Goal: Task Accomplishment & Management: Complete application form

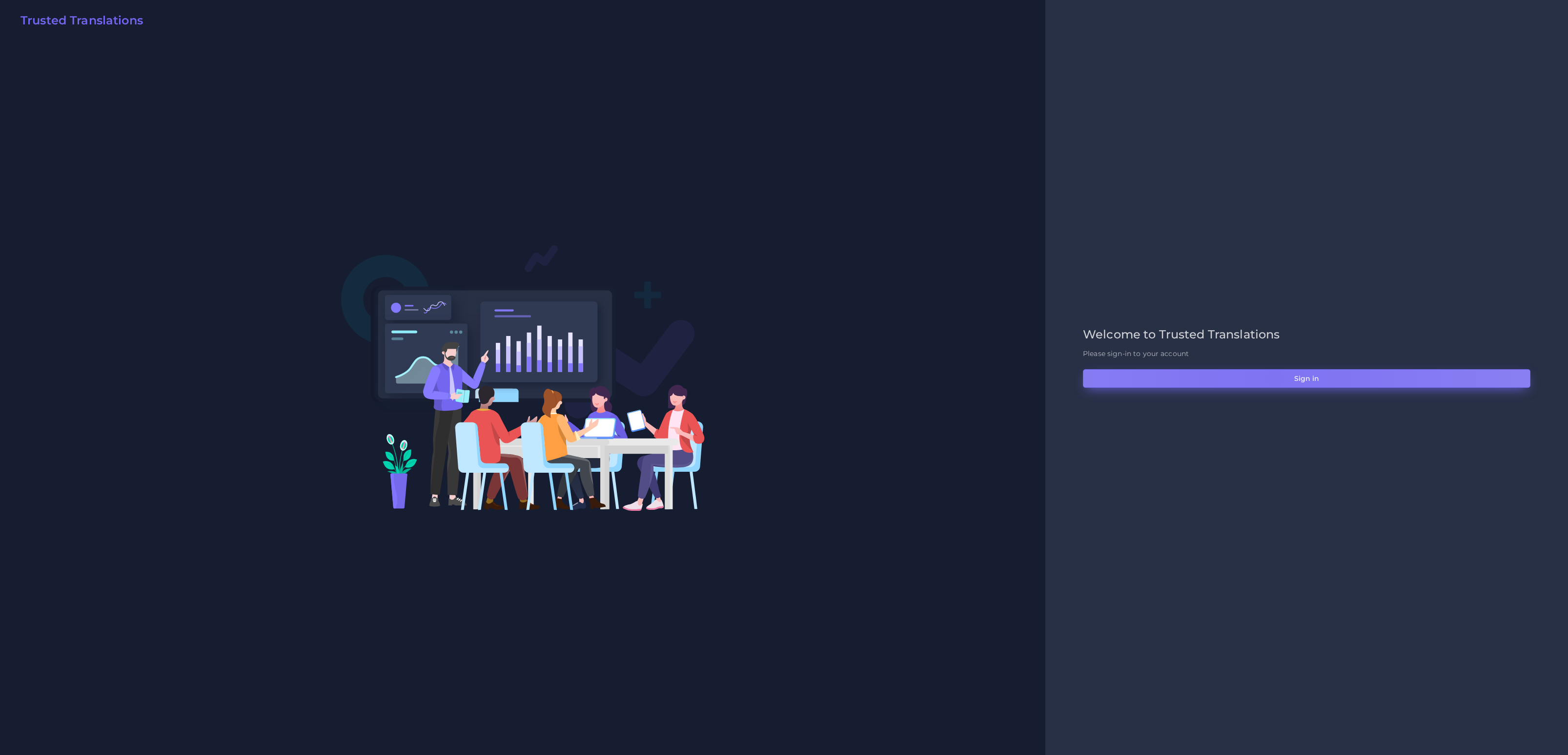
click at [1274, 378] on button "Sign in" at bounding box center [1307, 378] width 448 height 18
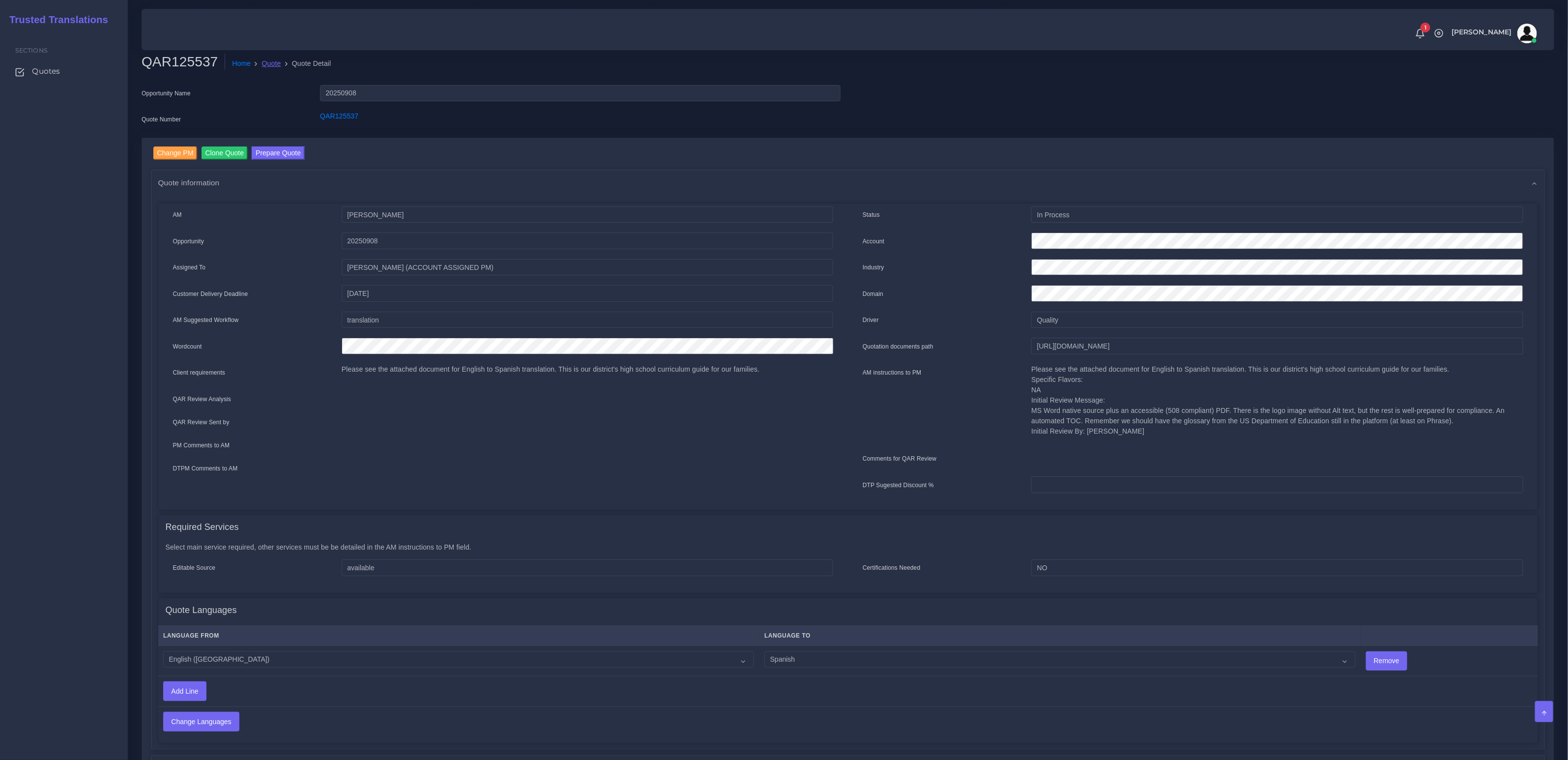
click at [270, 59] on link "Quote" at bounding box center [272, 64] width 19 height 11
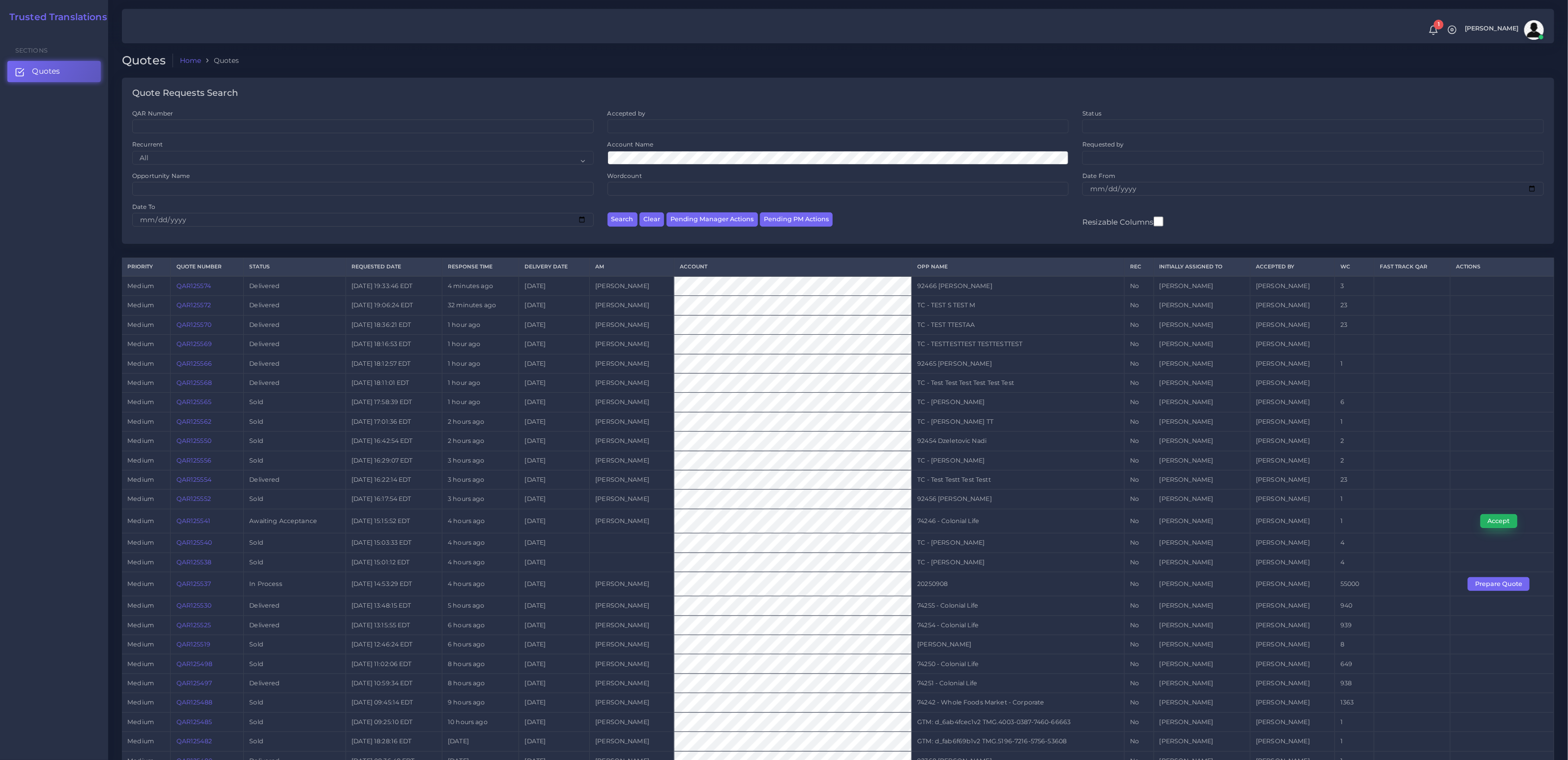
click at [1495, 520] on button "Accept" at bounding box center [1499, 521] width 37 height 14
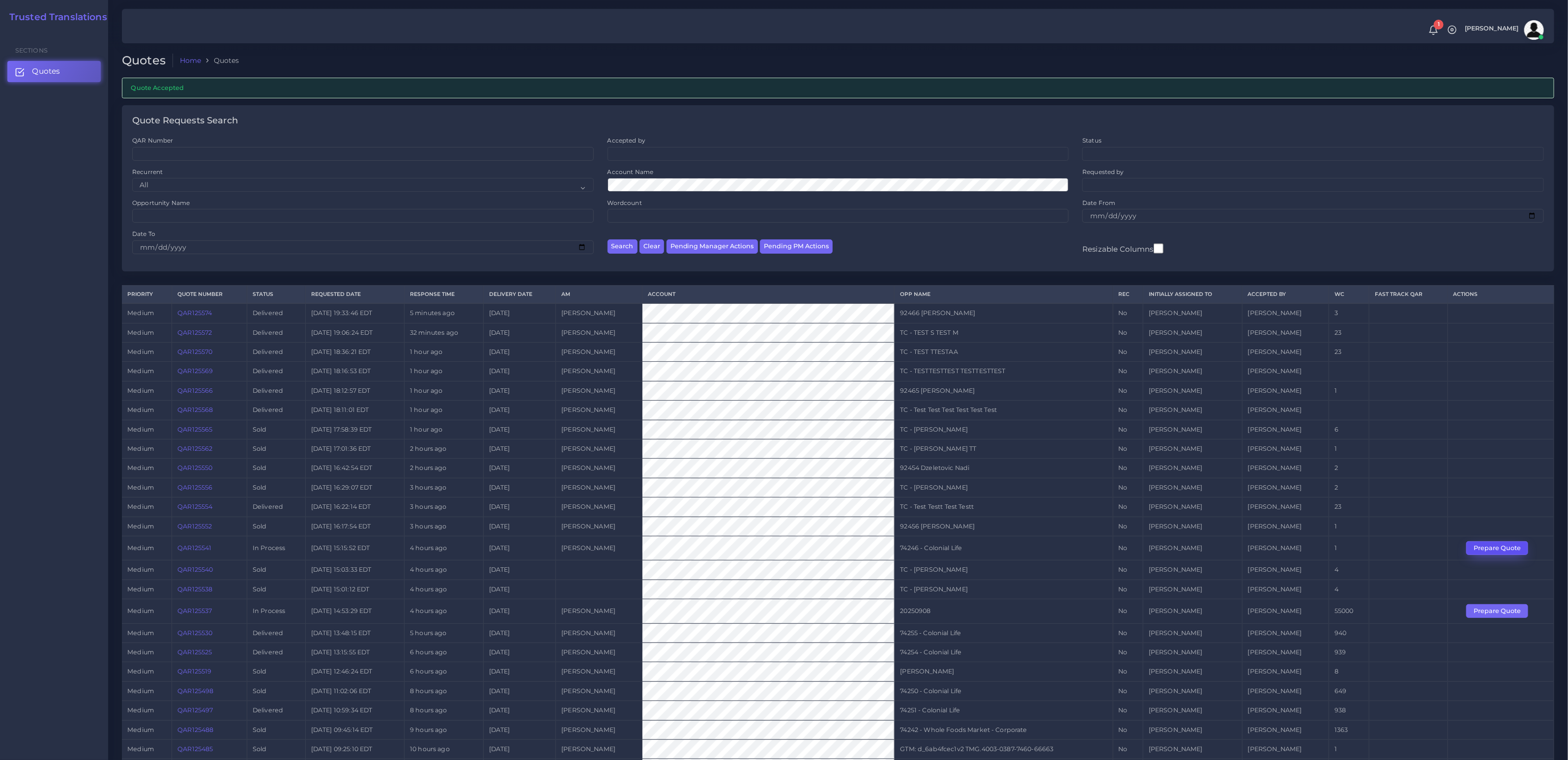
click at [1491, 543] on button "Prepare Quote" at bounding box center [1497, 548] width 62 height 14
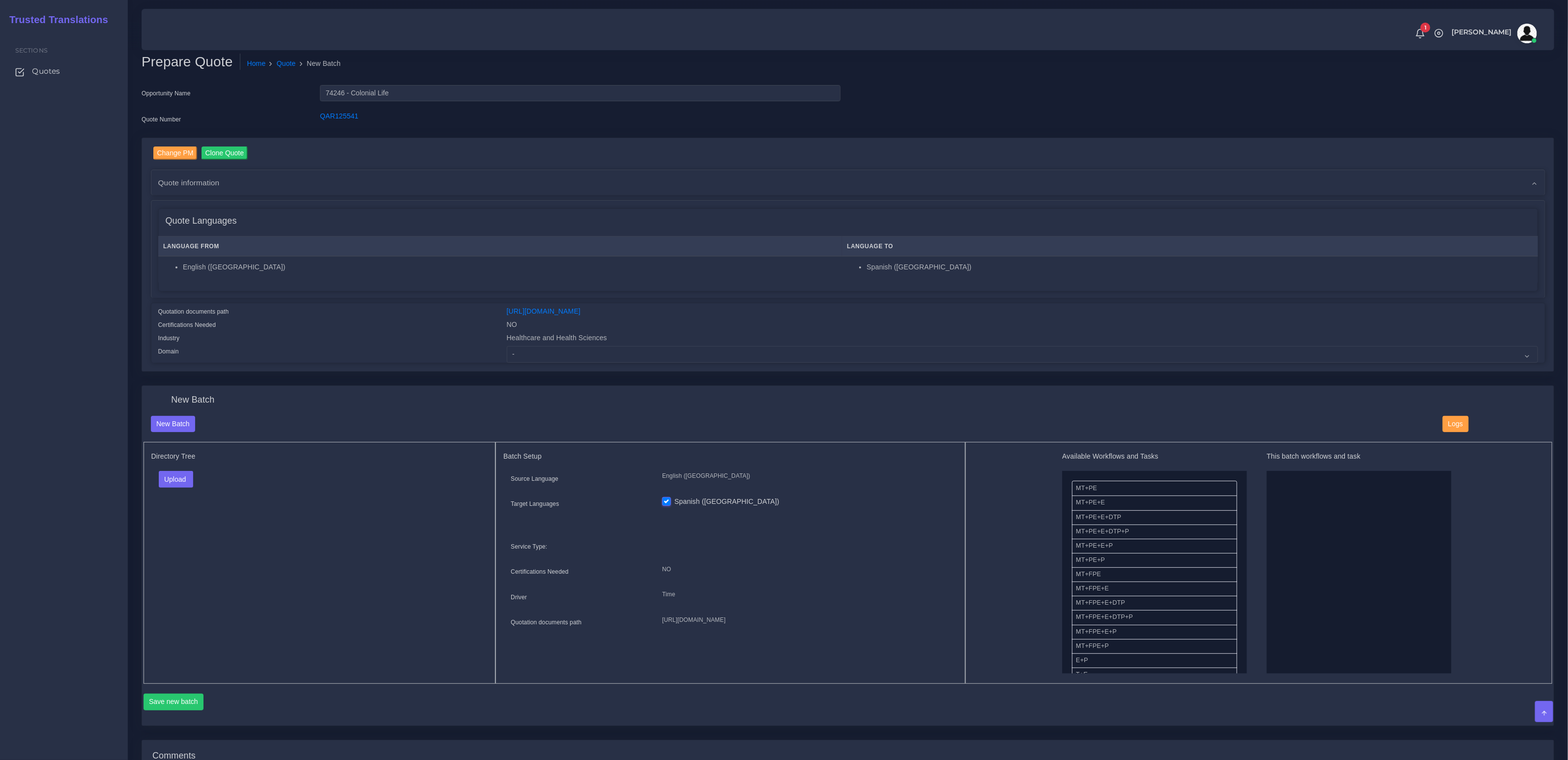
click at [706, 363] on div "Change PM Clone Quote Quote information AM [PERSON_NAME] Opportunity NO" at bounding box center [847, 255] width 1411 height 234
click at [697, 351] on select "- Advertising and Media Agriculture, Forestry and Fishing Architecture, Buildin…" at bounding box center [1022, 354] width 1031 height 17
select select "Healthcare and Health Sciences"
click at [507, 346] on select "- Advertising and Media Agriculture, Forestry and Fishing Architecture, Buildin…" at bounding box center [1022, 354] width 1031 height 17
drag, startPoint x: 310, startPoint y: 560, endPoint x: 178, endPoint y: 492, distance: 148.5
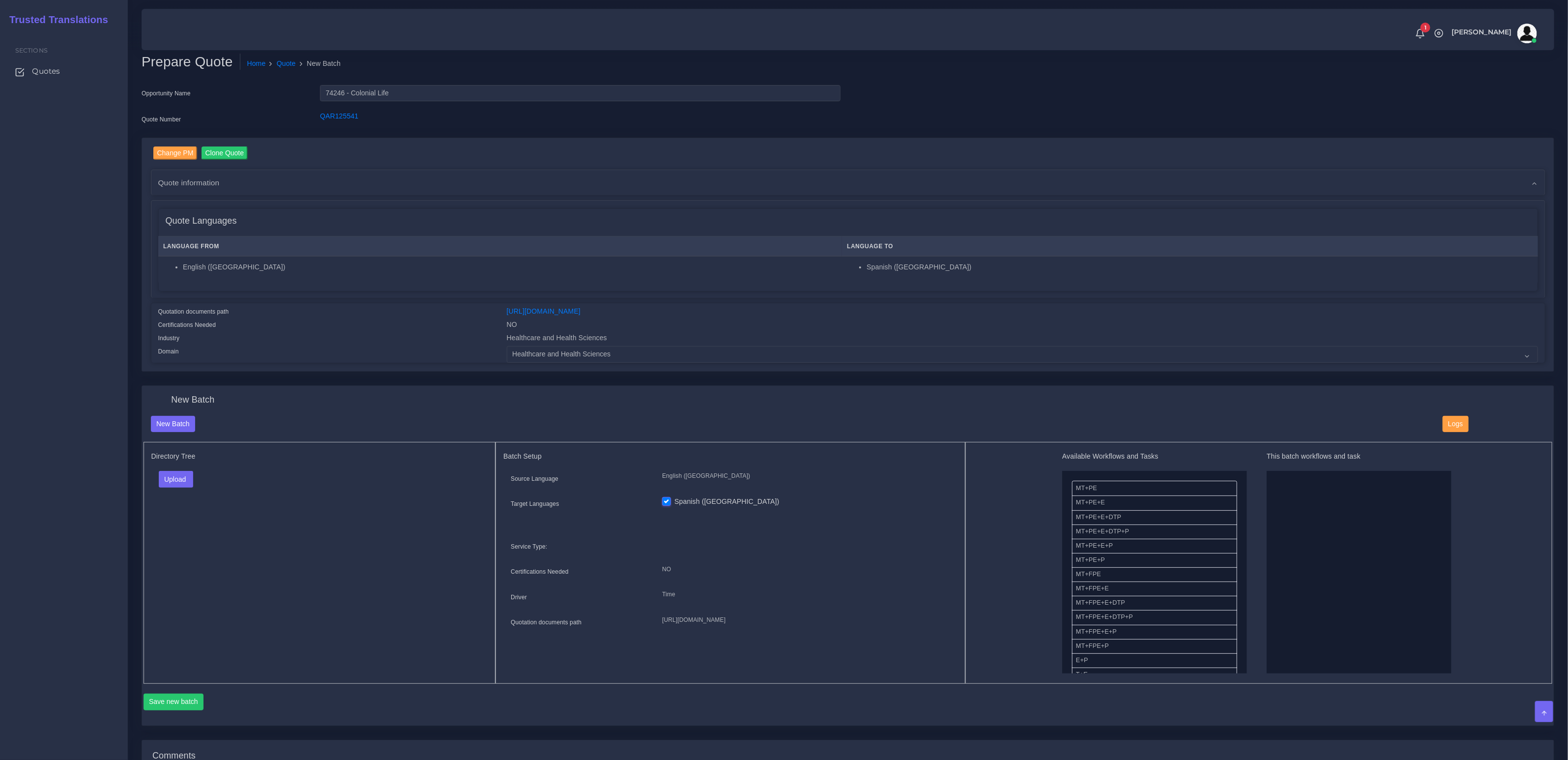
click at [310, 560] on div "Directory Tree Upload Folder Files un/check all" at bounding box center [320, 562] width 353 height 242
click at [177, 478] on button "Upload" at bounding box center [175, 478] width 35 height 17
click at [182, 516] on label "Files" at bounding box center [193, 516] width 68 height 12
click at [1136, 237] on th "Language To" at bounding box center [1190, 246] width 696 height 20
drag, startPoint x: 1119, startPoint y: 544, endPoint x: 1254, endPoint y: 544, distance: 135.0
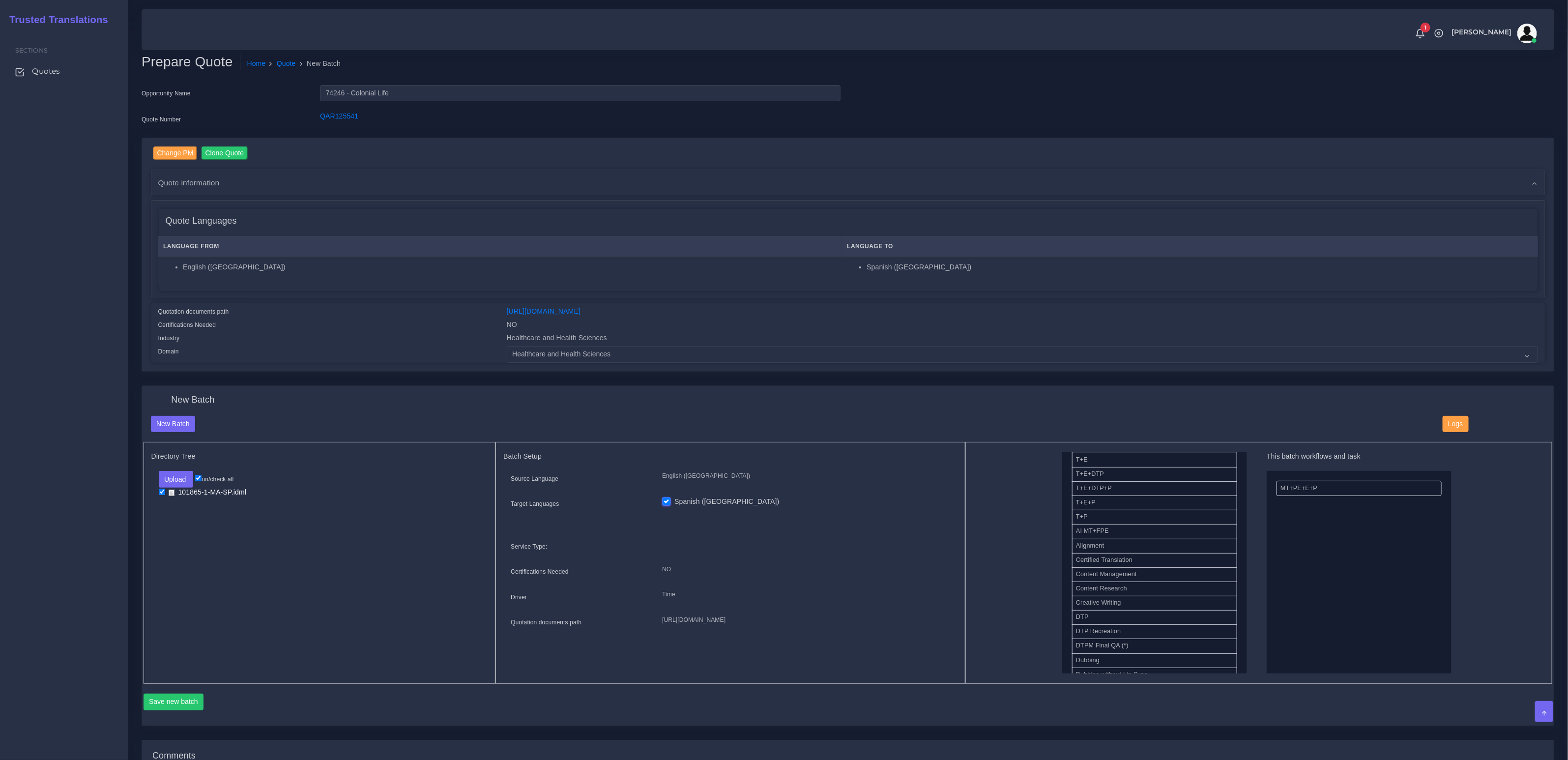
scroll to position [201, 0]
drag, startPoint x: 1091, startPoint y: 614, endPoint x: 1254, endPoint y: 595, distance: 164.1
click at [185, 694] on button "Save new batch" at bounding box center [174, 702] width 60 height 17
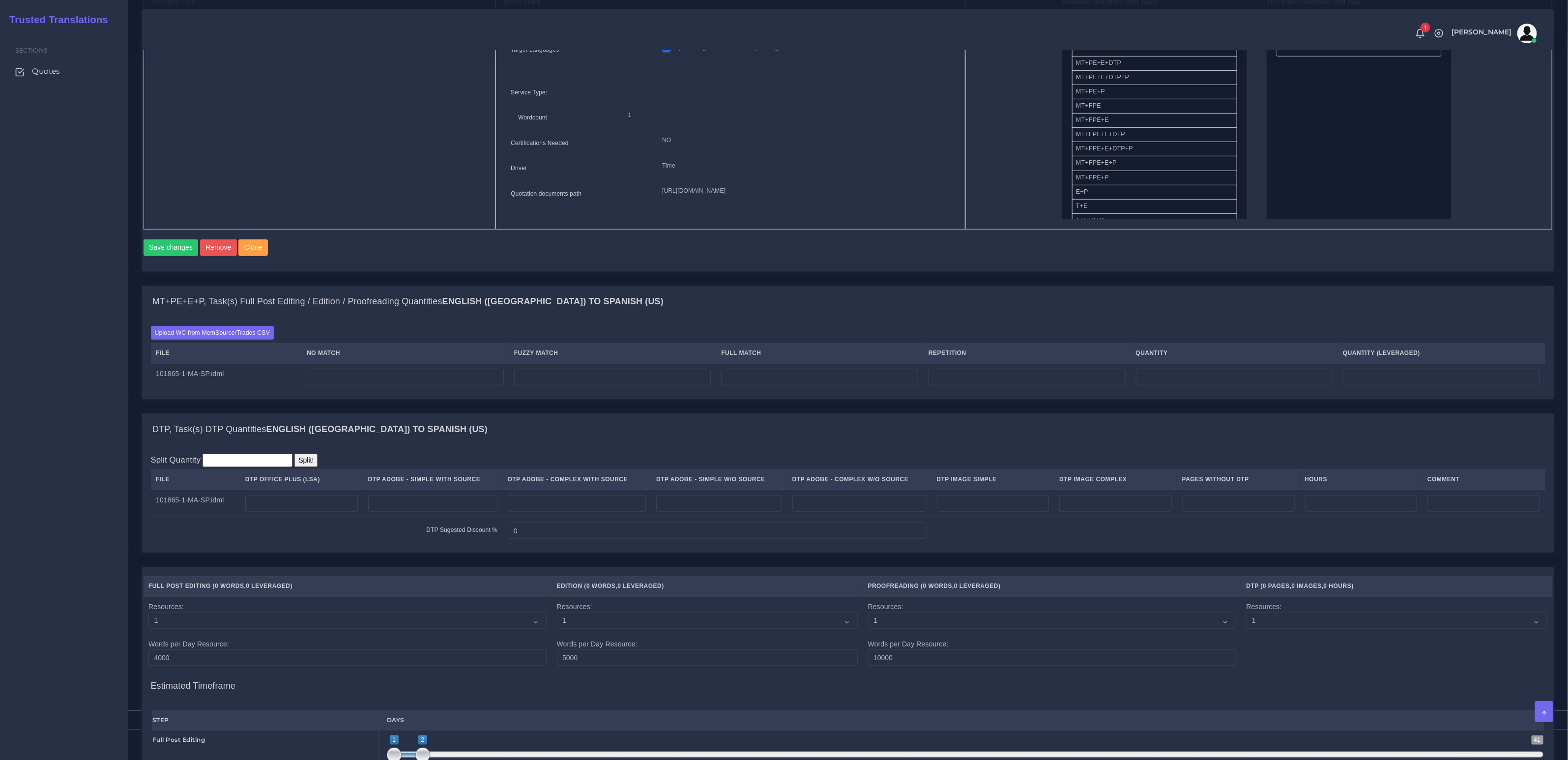
scroll to position [515, 0]
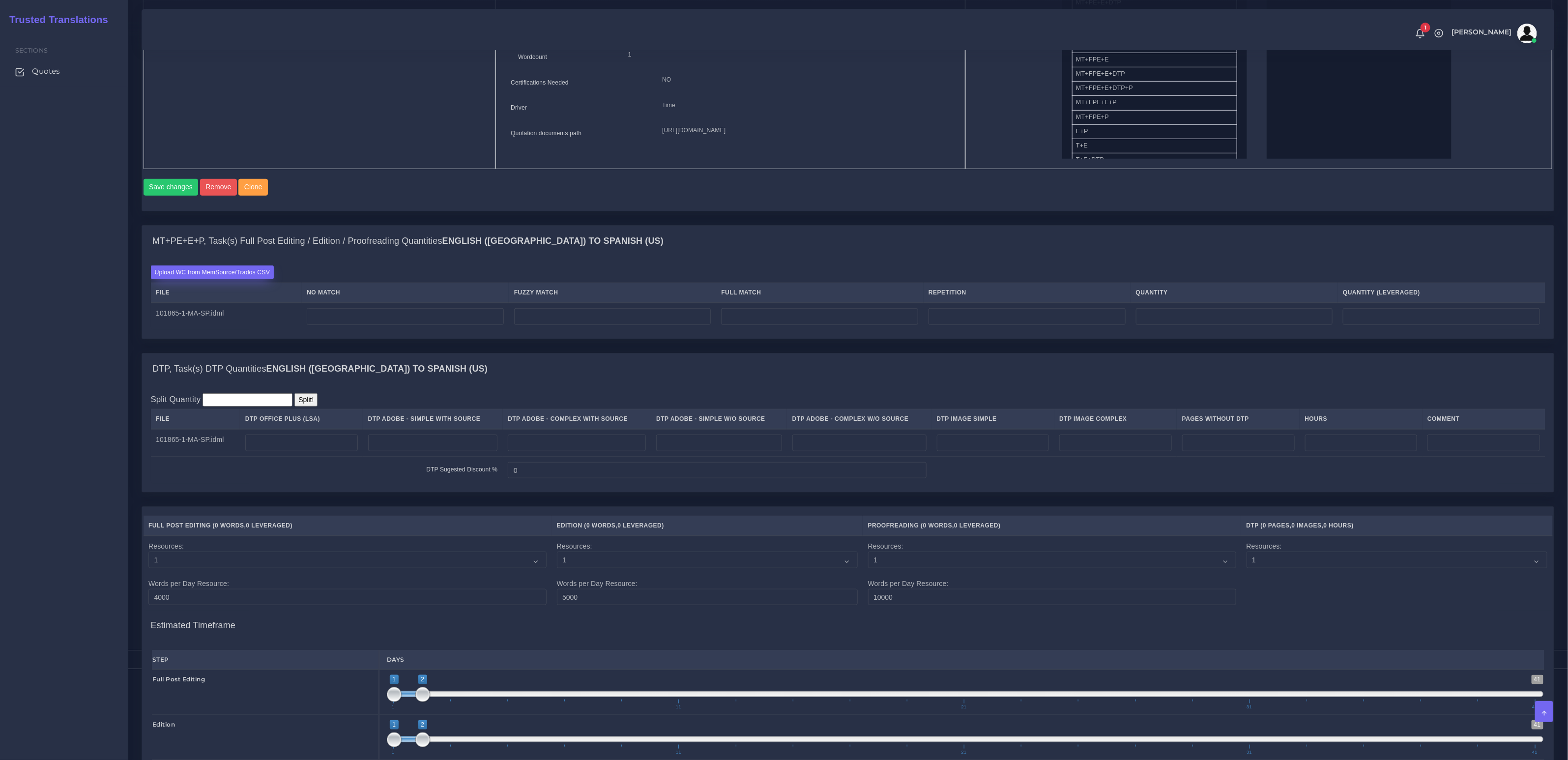
click at [223, 276] on label "Upload WC from MemSource/Trados CSV" at bounding box center [212, 272] width 123 height 13
click at [0, 0] on input "Upload WC from MemSource/Trados CSV" at bounding box center [0, 0] width 0 height 0
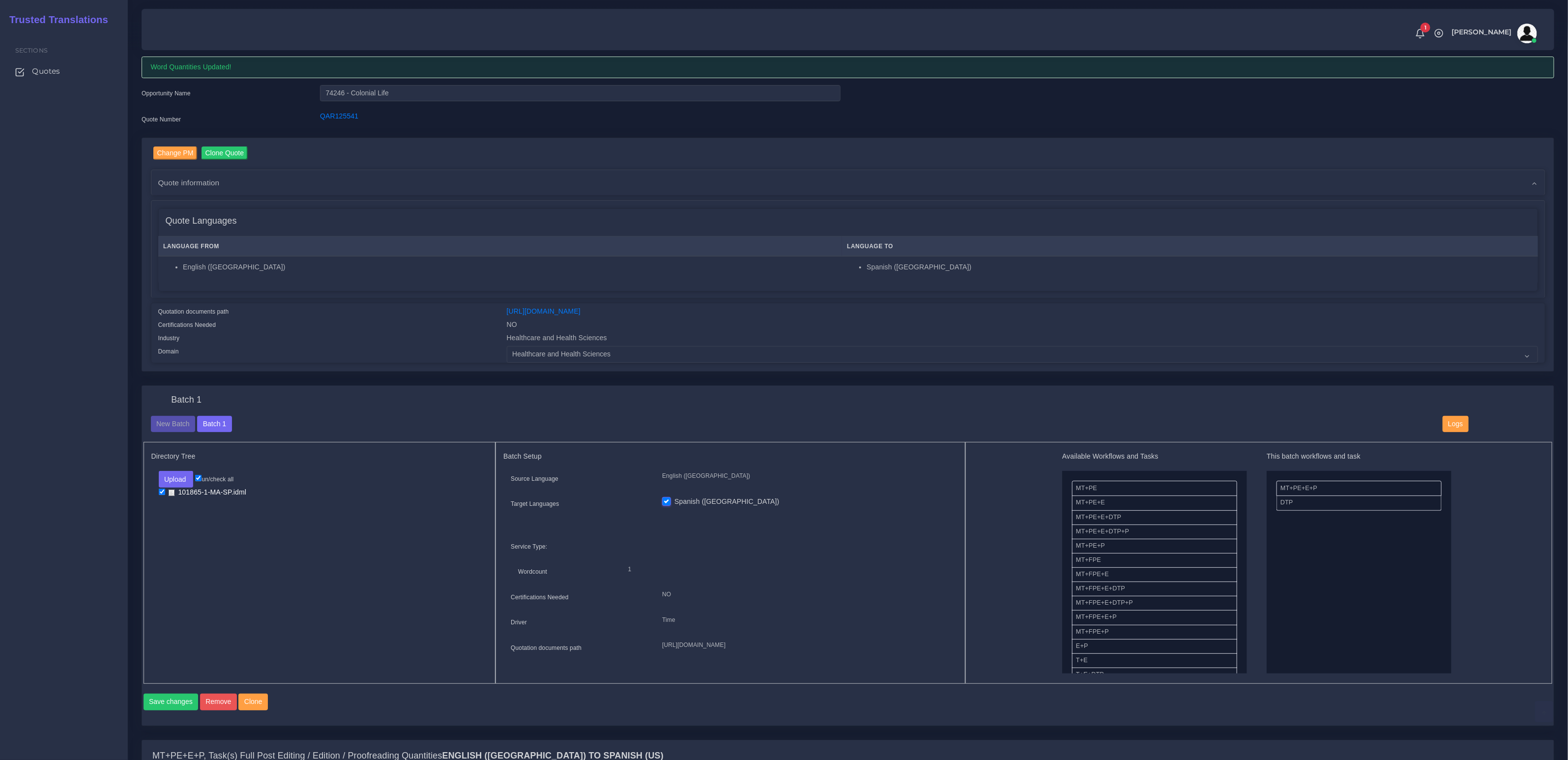
scroll to position [327, 0]
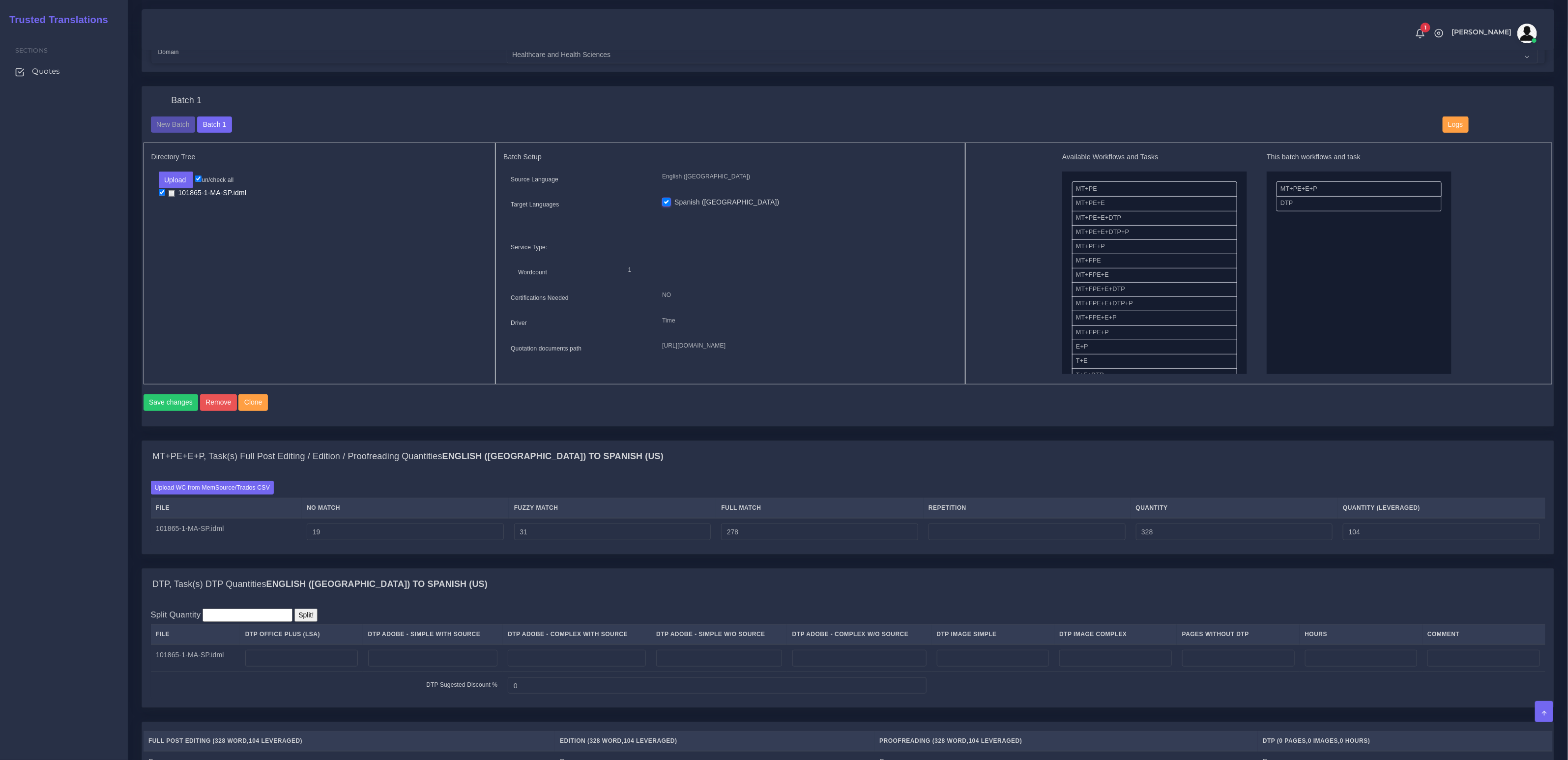
click at [586, 671] on td at bounding box center [577, 657] width 149 height 27
click at [600, 666] on input "number" at bounding box center [577, 657] width 138 height 17
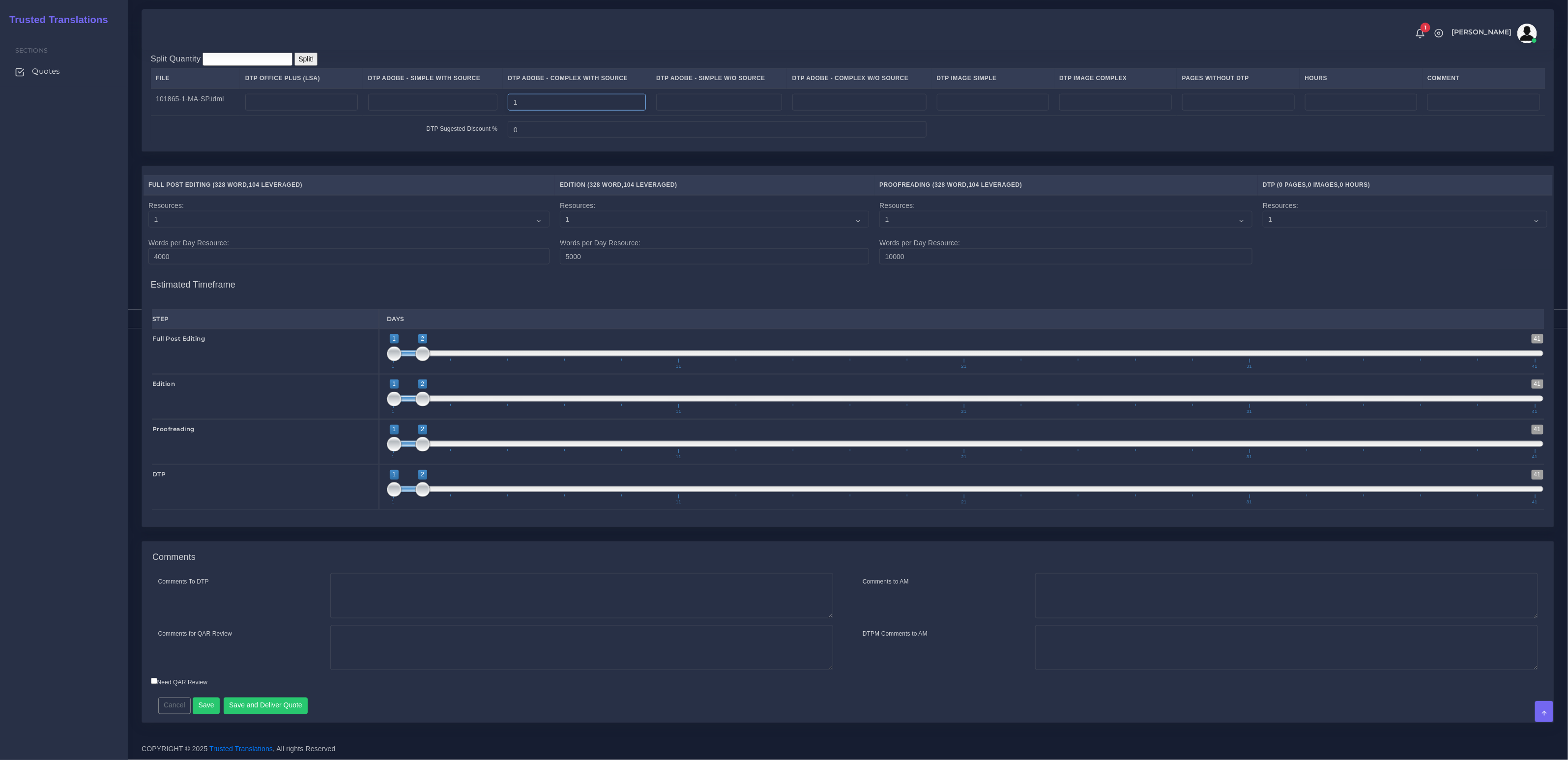
type input "1"
click at [405, 592] on textarea "Comments To DTP" at bounding box center [581, 595] width 502 height 45
paste textarea "Same usual LSA - Colonial Life Instructions."
type textarea "Same usual LSA - Colonial Life Instructions."
click at [273, 704] on button "Save and Deliver Quote" at bounding box center [265, 705] width 84 height 17
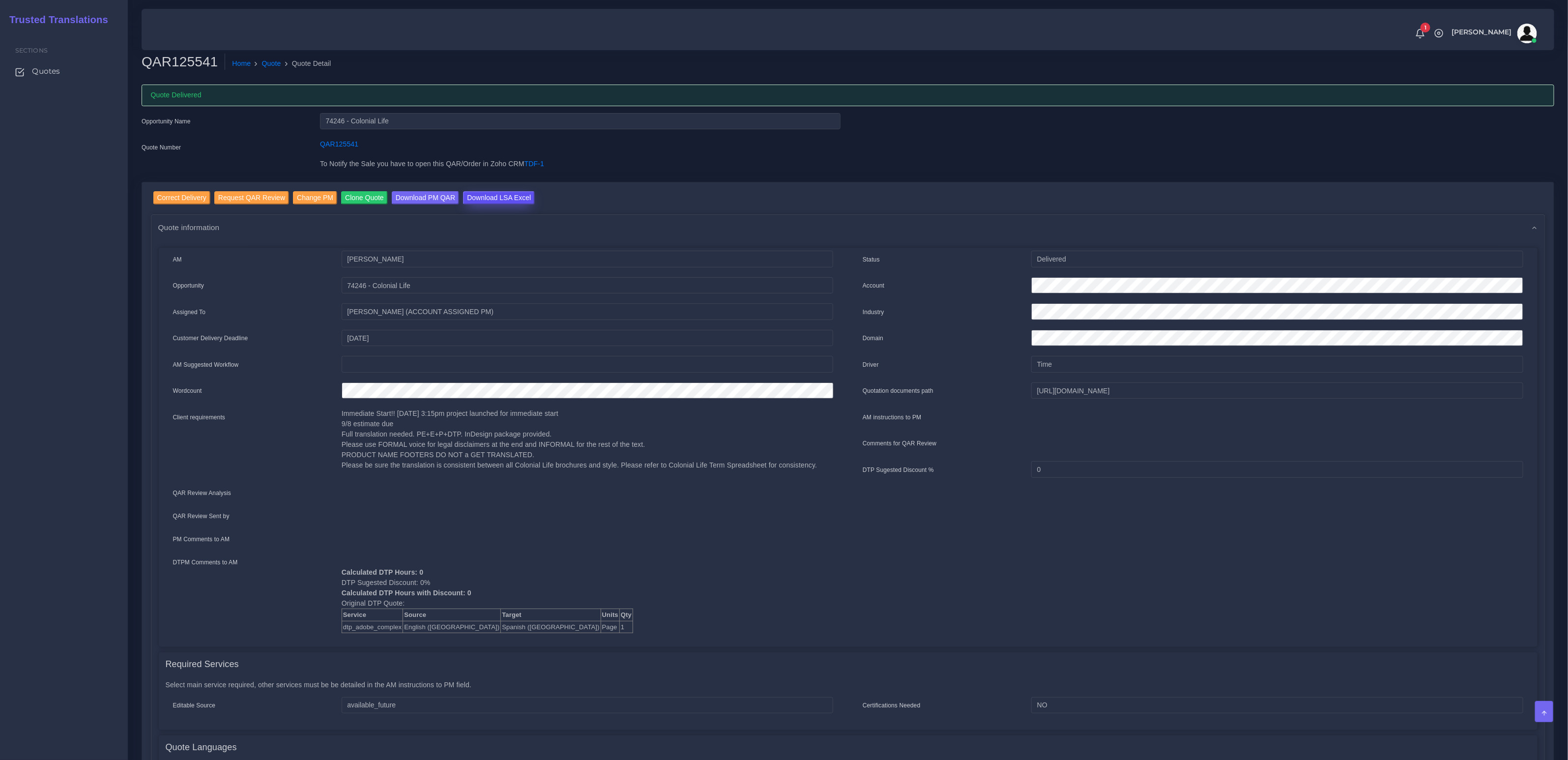
click at [497, 194] on input "Download LSA Excel" at bounding box center [499, 198] width 72 height 13
click at [332, 120] on input "74246 - Colonial Life" at bounding box center [579, 121] width 520 height 17
